Goal: Task Accomplishment & Management: Use online tool/utility

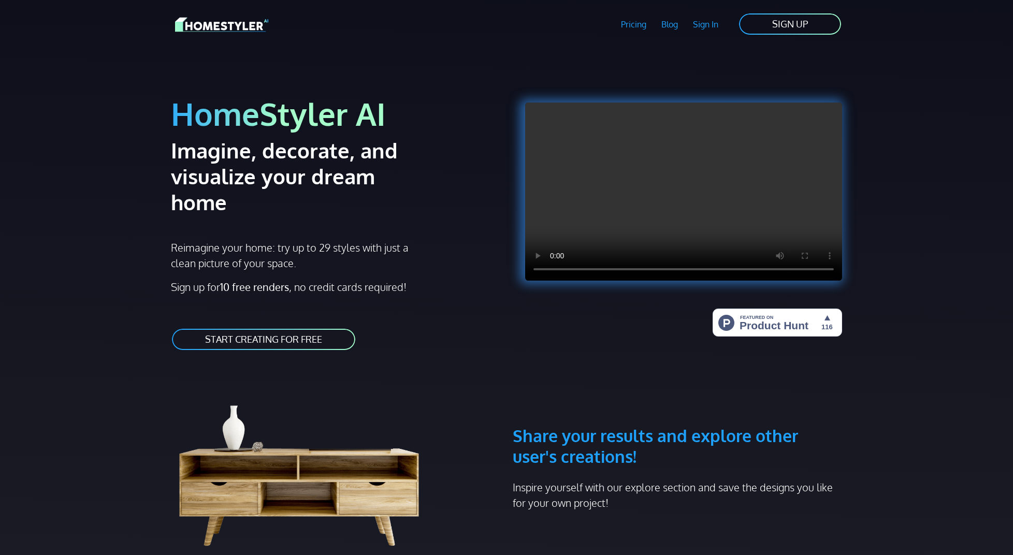
click at [711, 27] on link "Sign In" at bounding box center [705, 24] width 40 height 24
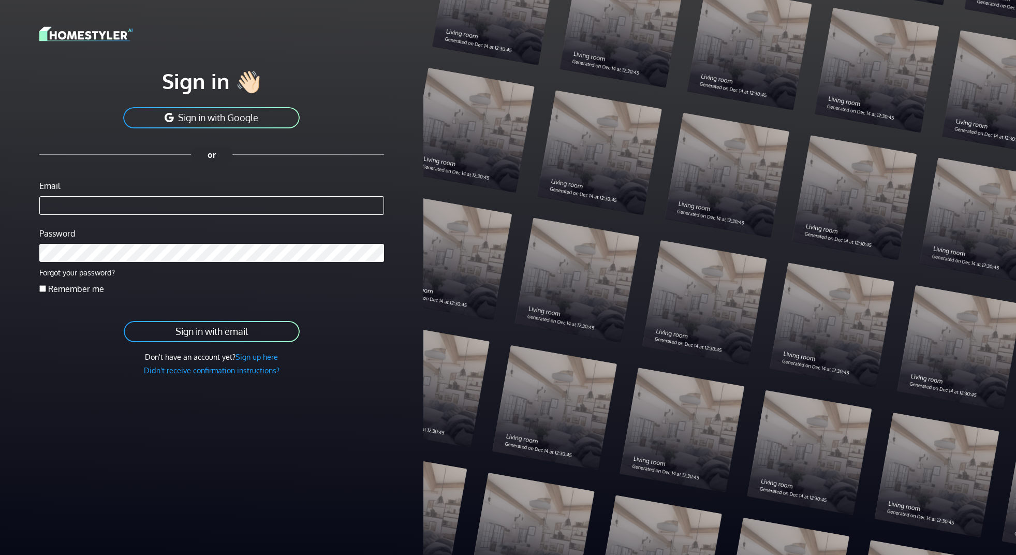
click at [236, 112] on button "Sign in with Google" at bounding box center [211, 117] width 179 height 23
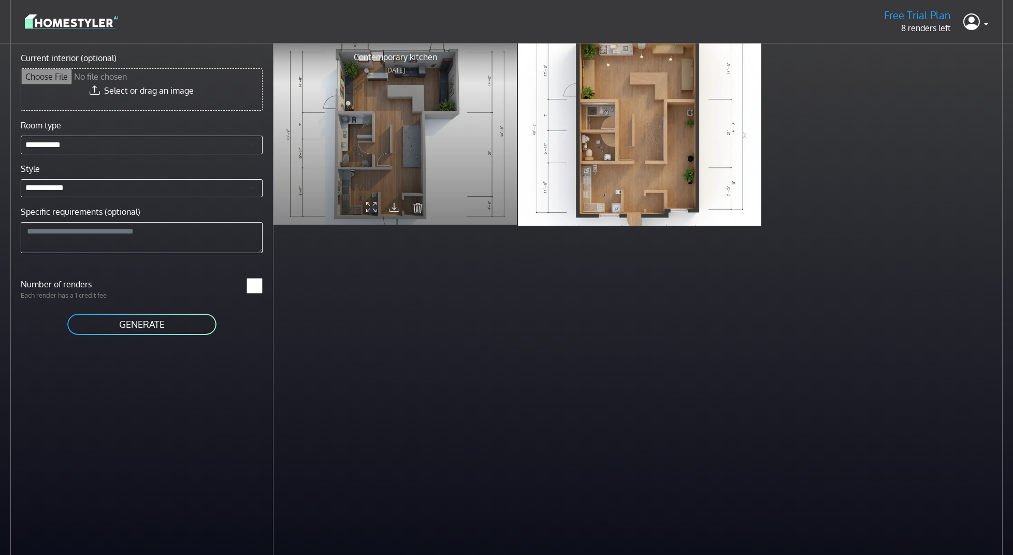
click at [412, 113] on div at bounding box center [394, 133] width 243 height 182
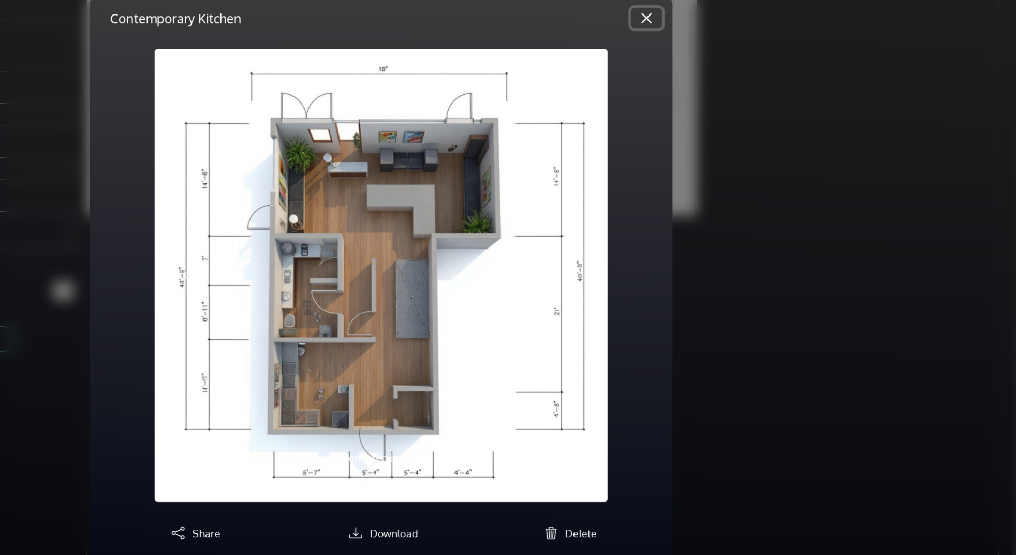
click at [724, 69] on button "Close" at bounding box center [720, 68] width 25 height 17
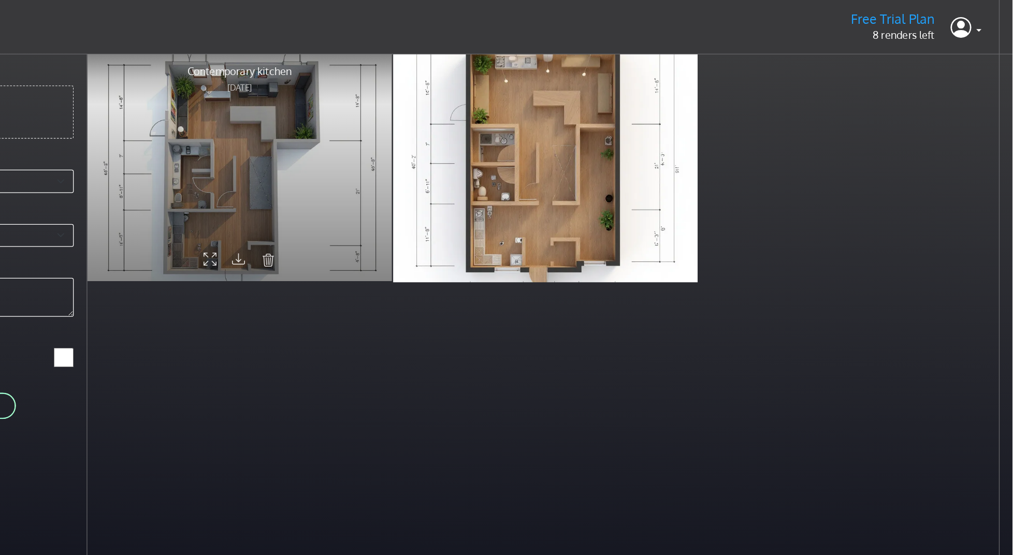
click at [460, 160] on div at bounding box center [394, 133] width 243 height 182
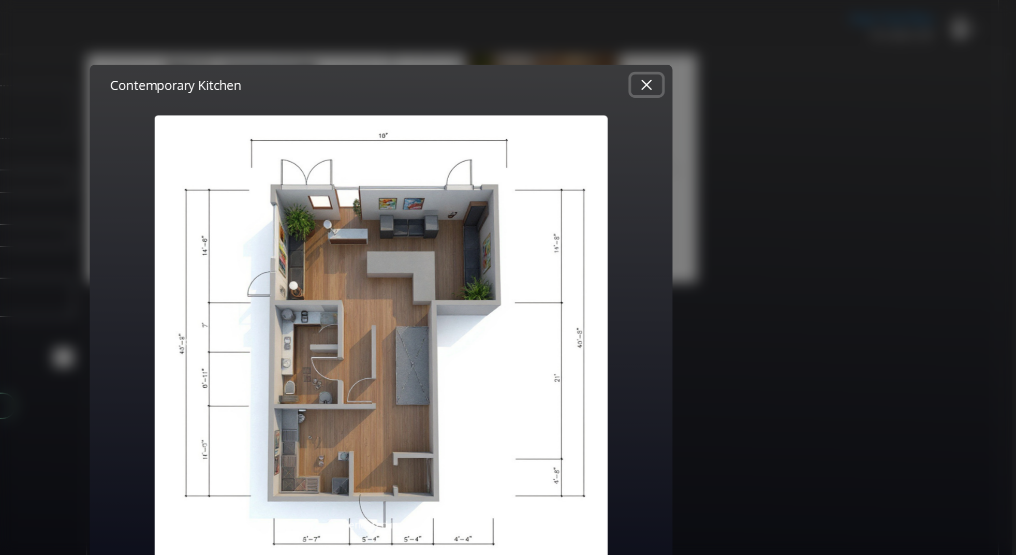
click at [723, 70] on button "Close" at bounding box center [720, 68] width 25 height 17
